Goal: Check status: Check status

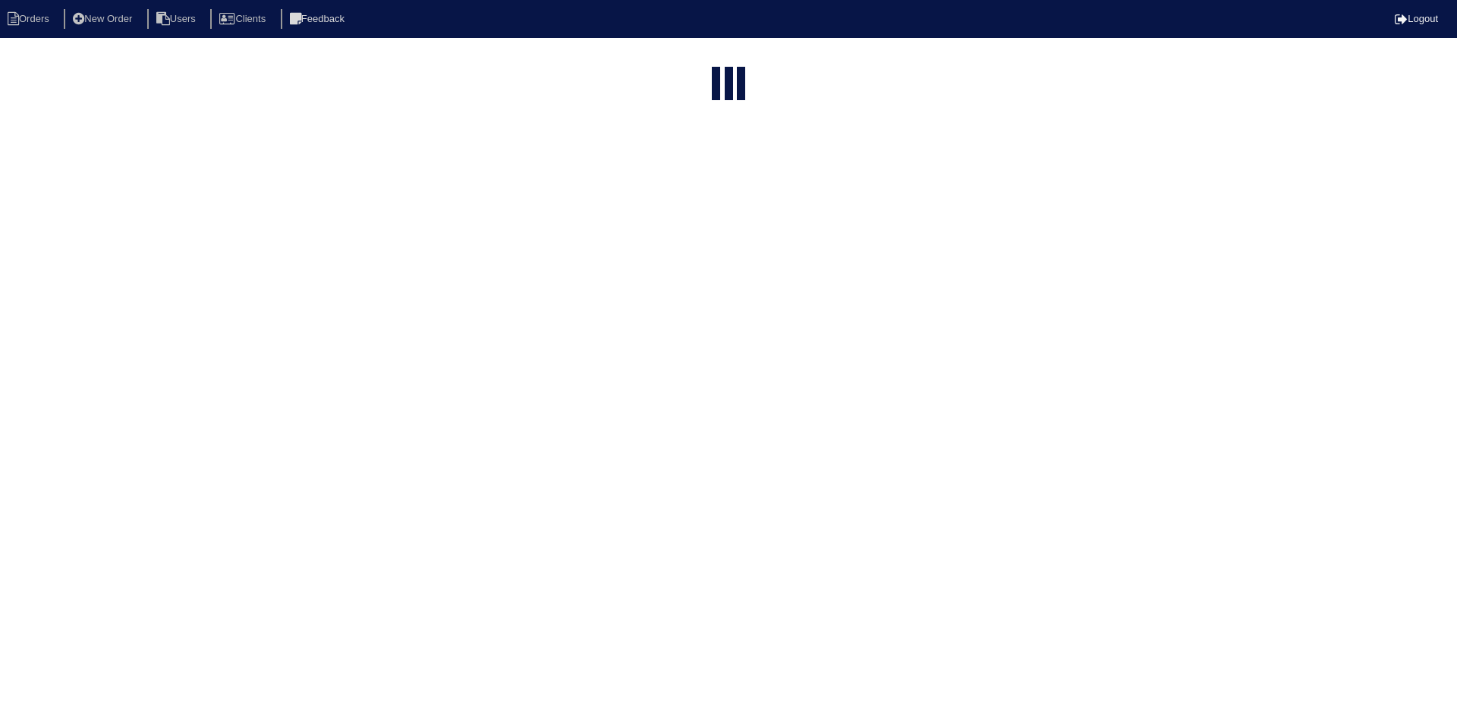
select select "15"
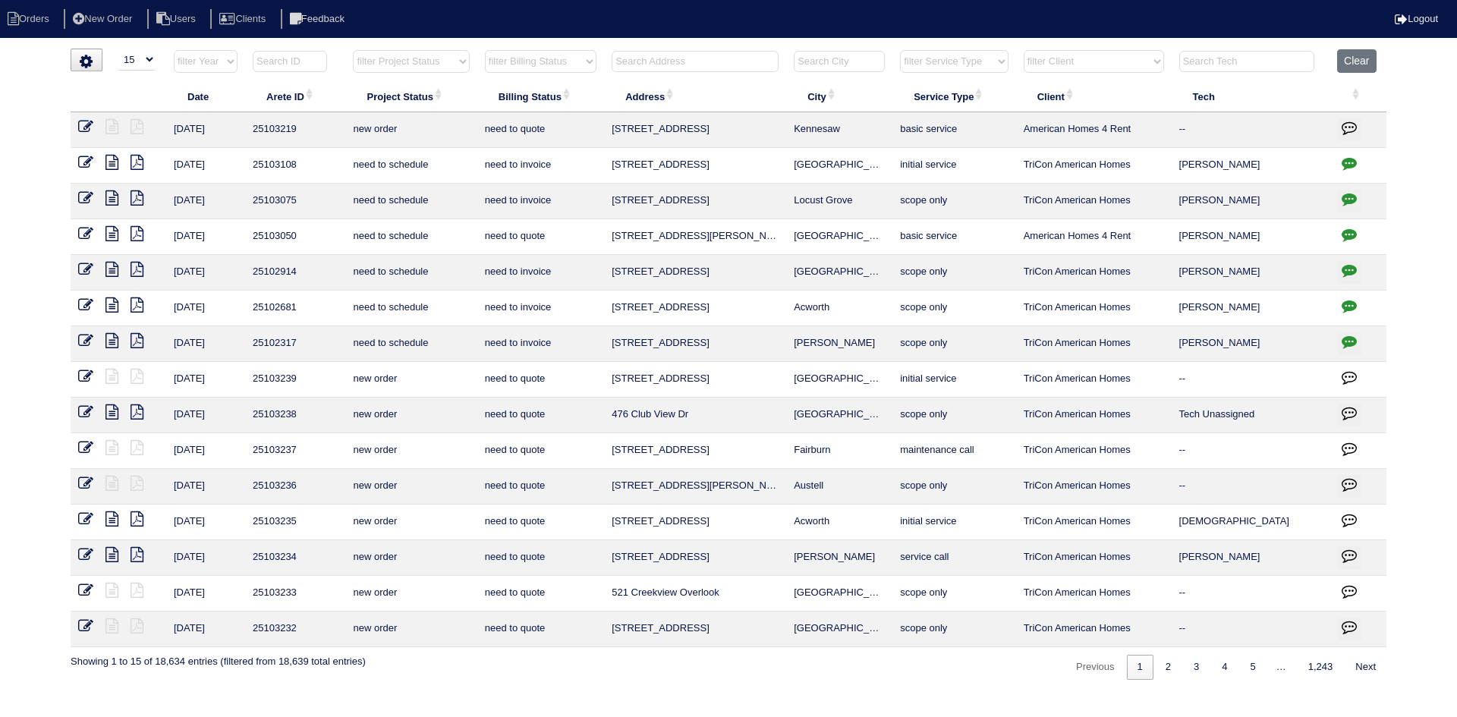
click at [685, 60] on input "text" at bounding box center [695, 61] width 167 height 21
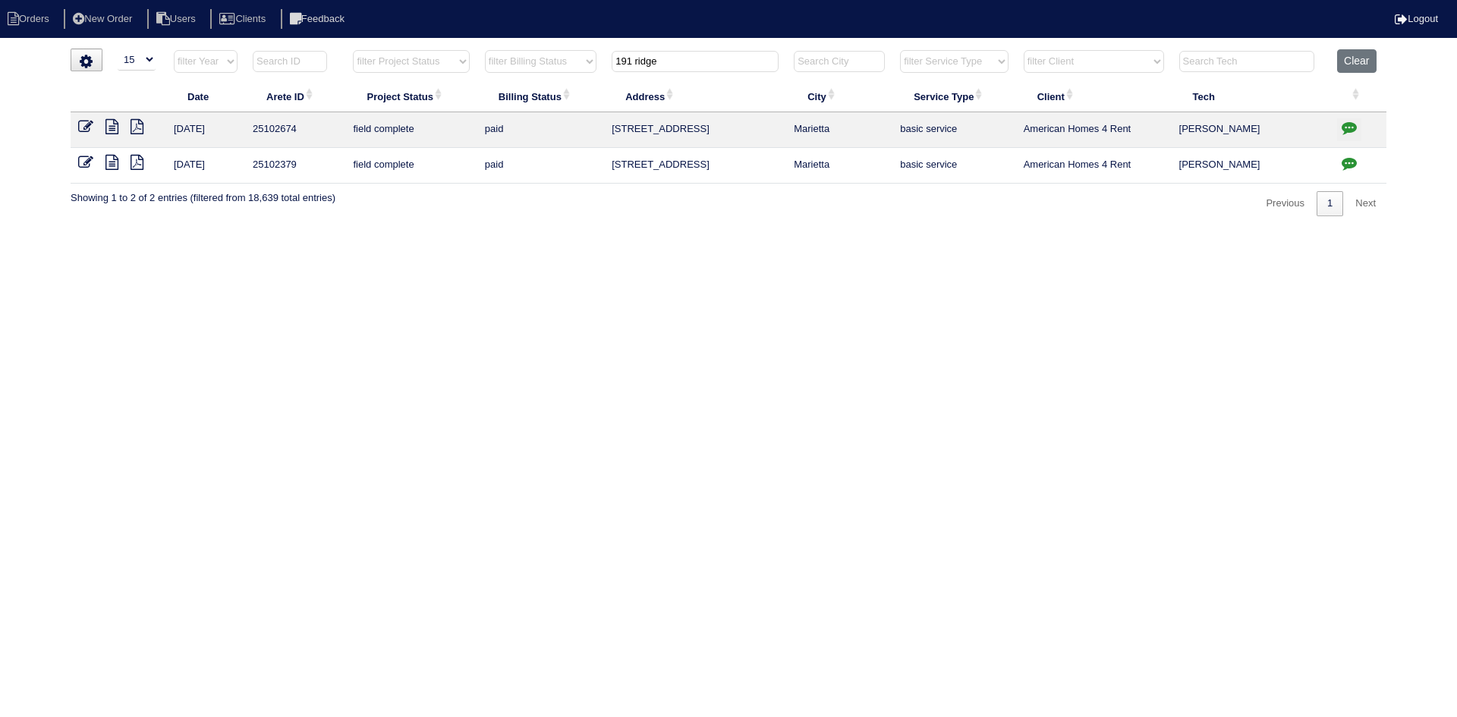
type input "191 ridge"
click at [115, 158] on icon at bounding box center [111, 162] width 13 height 15
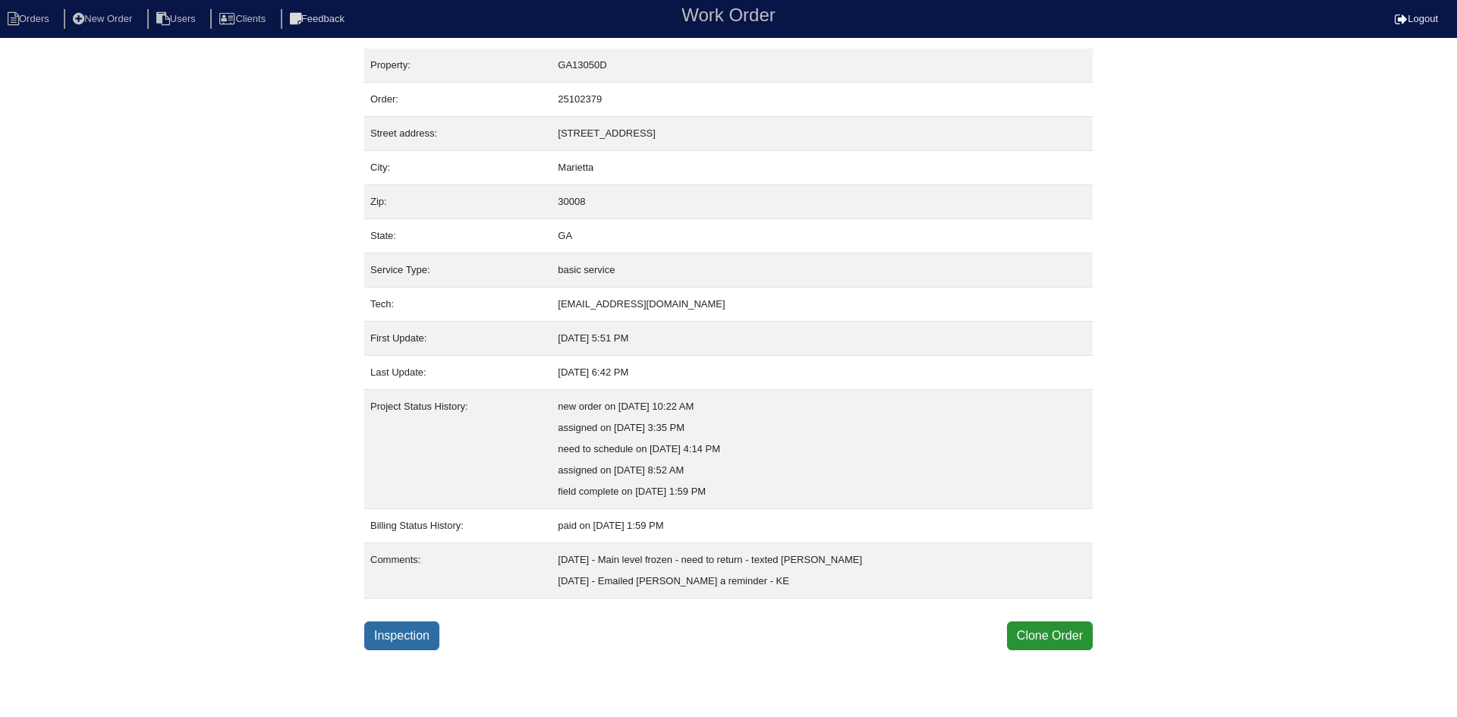
click at [415, 647] on link "Inspection" at bounding box center [401, 635] width 75 height 29
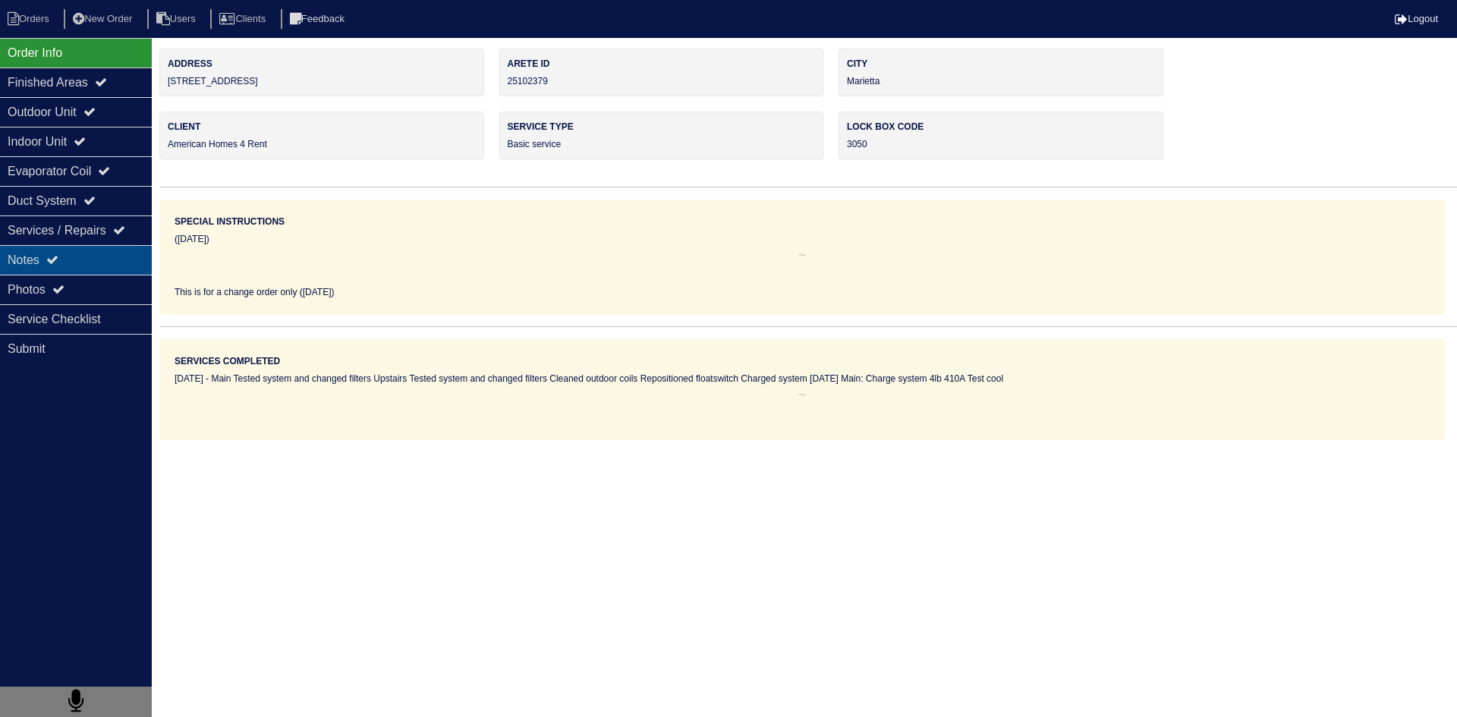
click at [109, 263] on div "Notes" at bounding box center [76, 260] width 152 height 30
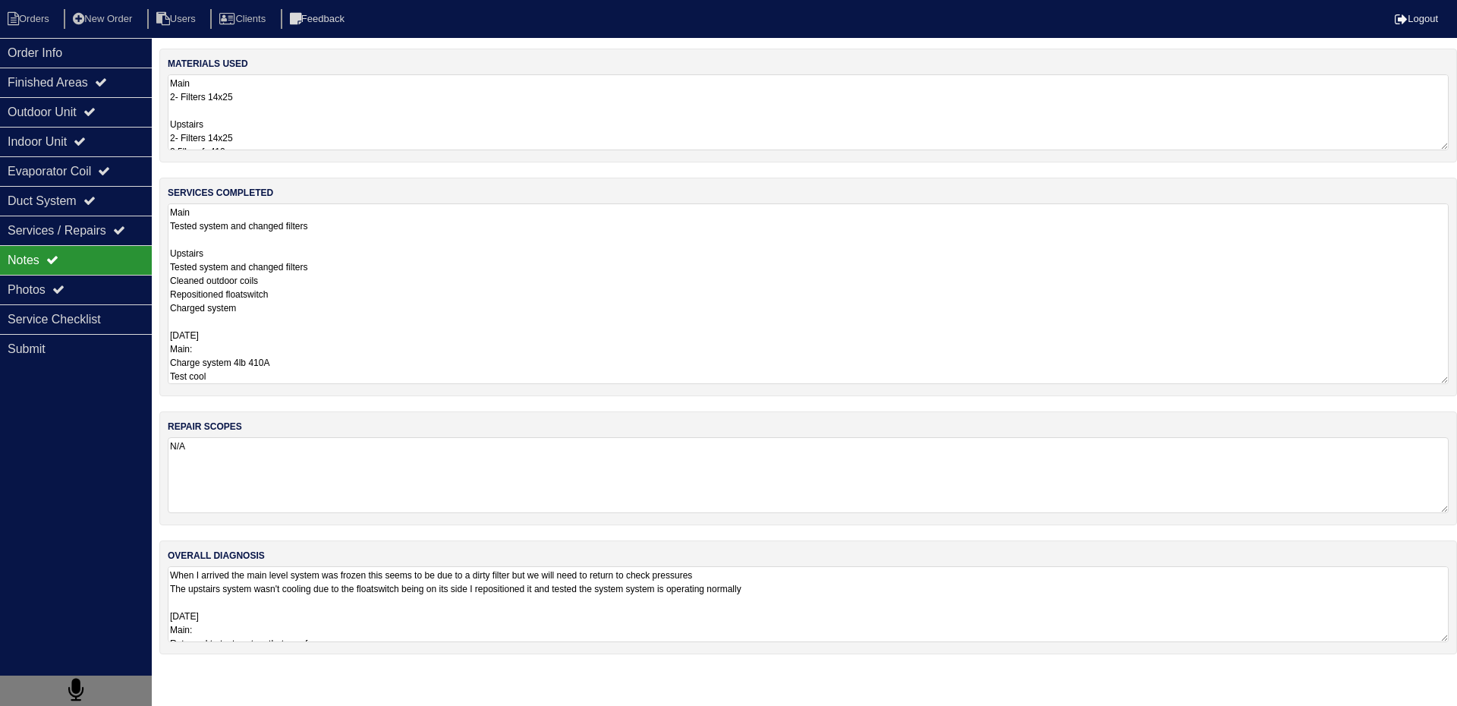
click at [249, 241] on textarea "Main Tested system and changed filters Upstairs Tested system and changed filte…" at bounding box center [808, 293] width 1281 height 181
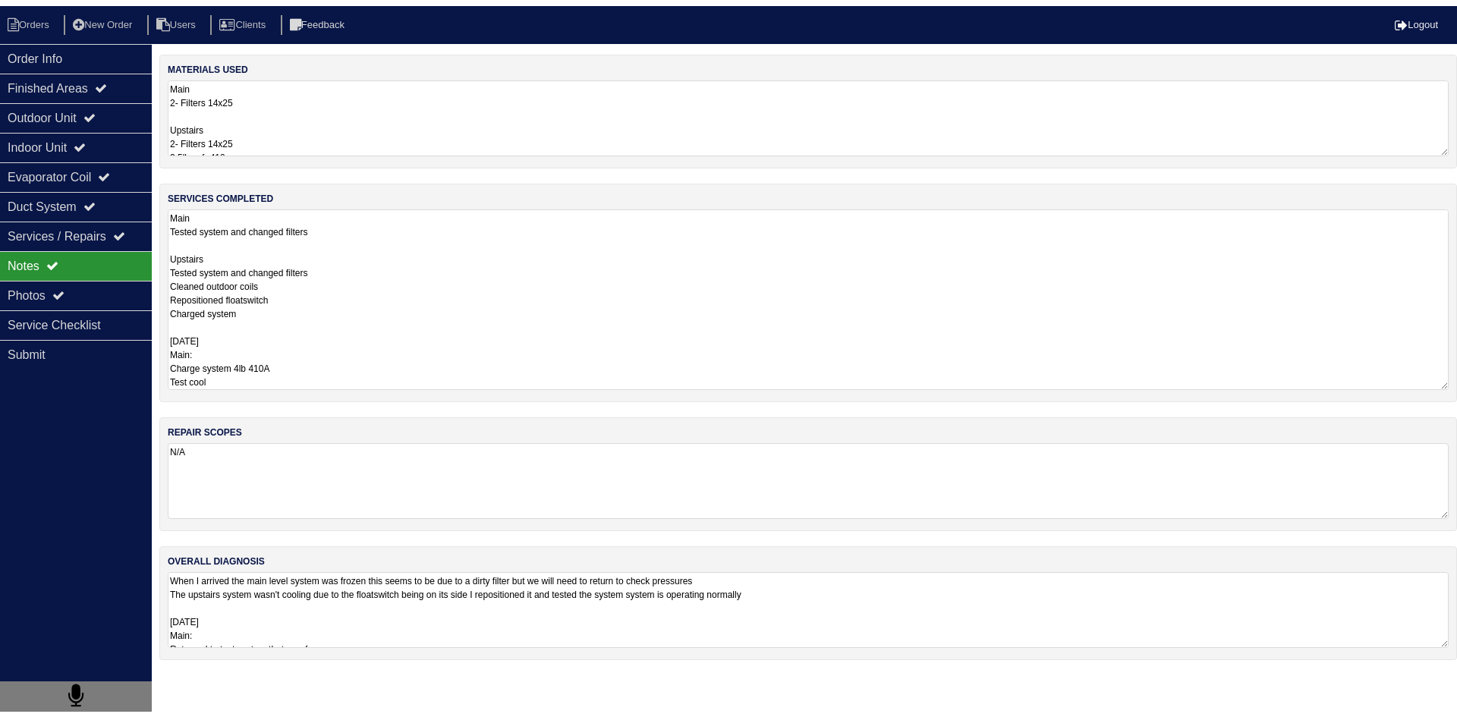
scroll to position [2, 0]
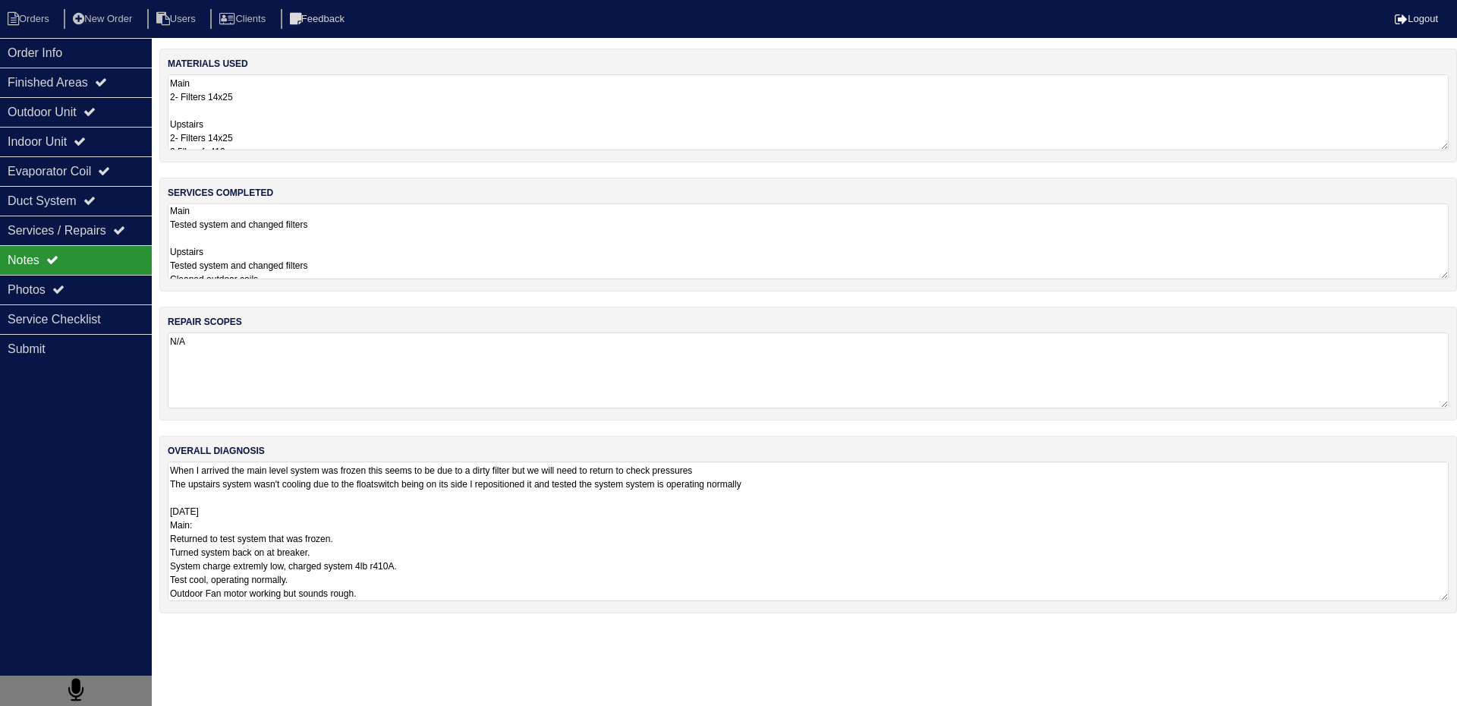
click at [306, 606] on div "overall diagnosis When I arrived the main level system was frozen this seems to…" at bounding box center [808, 525] width 1298 height 178
click at [48, 119] on div "Outdoor Unit" at bounding box center [76, 112] width 152 height 30
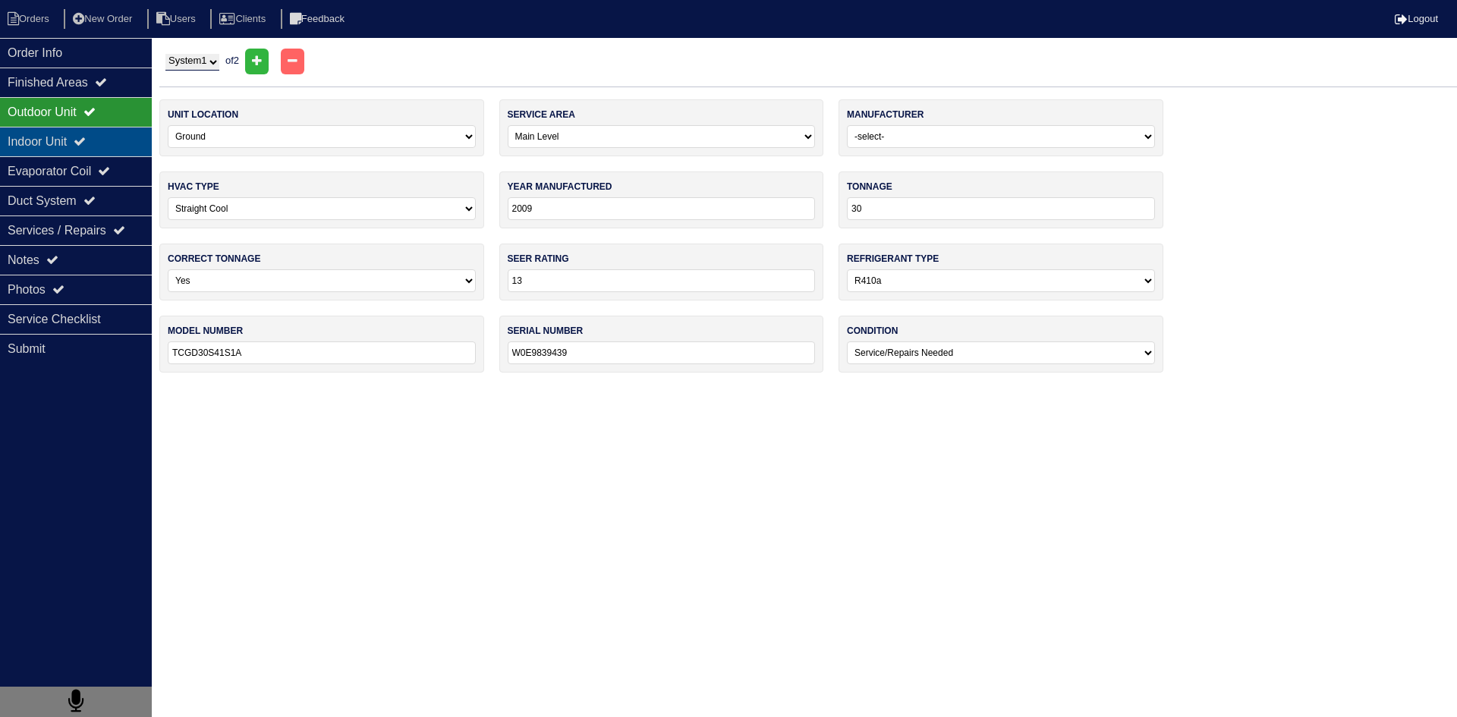
click at [39, 146] on div "Indoor Unit" at bounding box center [76, 142] width 152 height 30
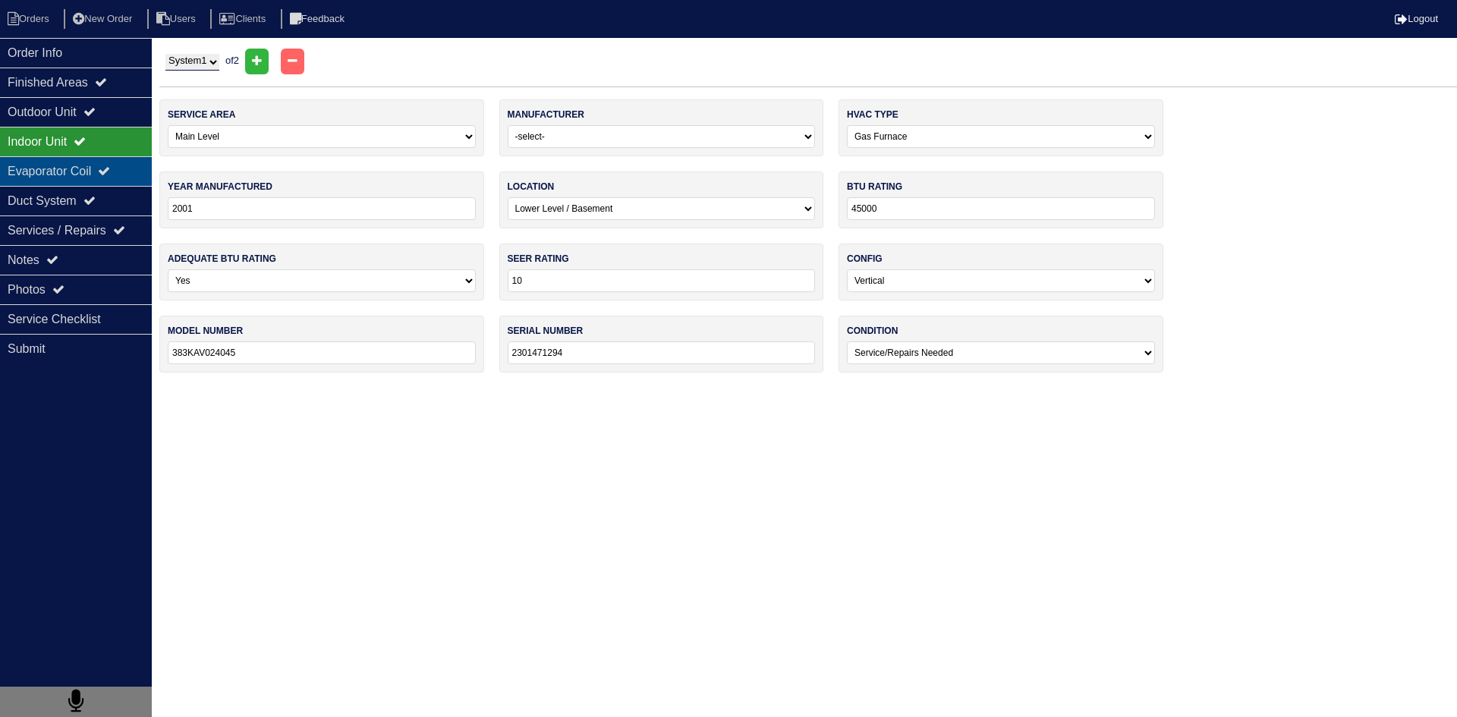
click at [30, 173] on div "Evaporator Coil" at bounding box center [76, 171] width 152 height 30
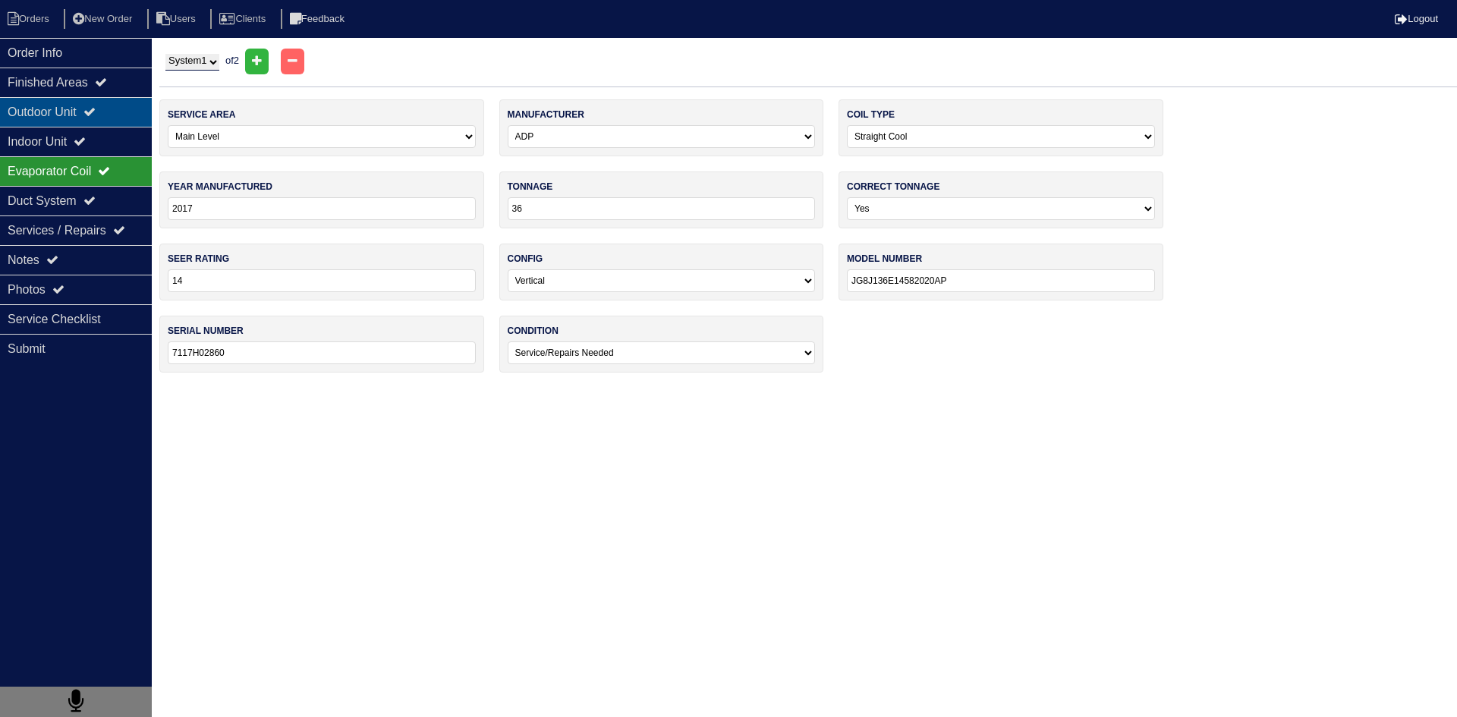
click at [26, 110] on div "Outdoor Unit" at bounding box center [76, 112] width 152 height 30
